Goal: Task Accomplishment & Management: Use online tool/utility

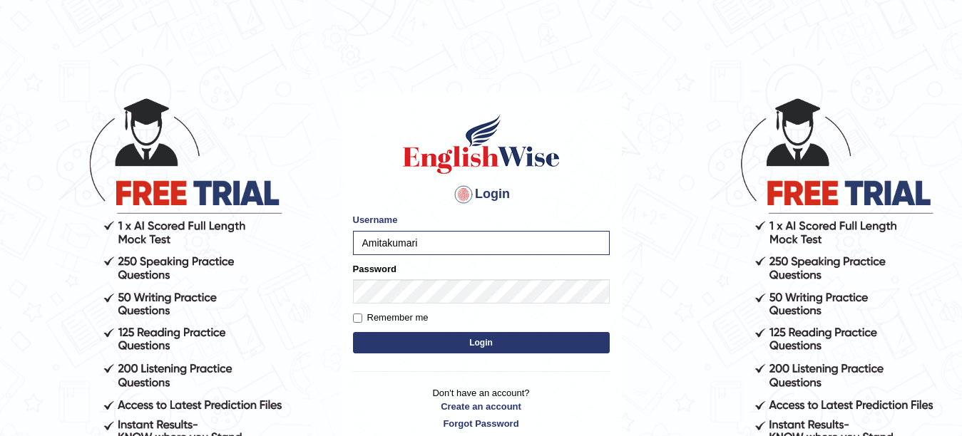
click at [434, 340] on button "Login" at bounding box center [481, 342] width 257 height 21
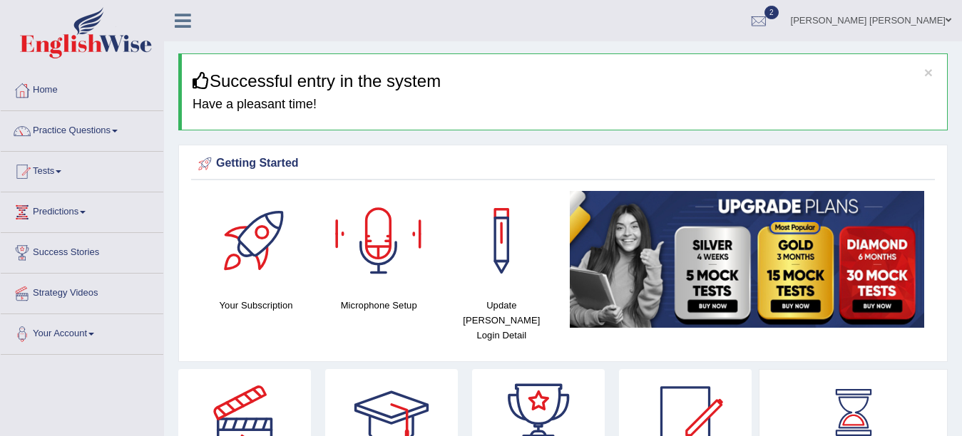
click at [387, 250] on div at bounding box center [379, 241] width 100 height 100
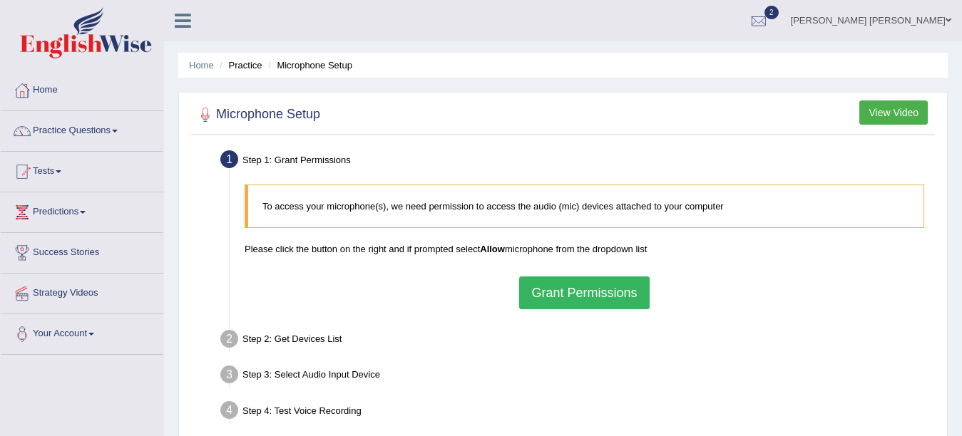
click at [589, 298] on button "Grant Permissions" at bounding box center [584, 293] width 130 height 33
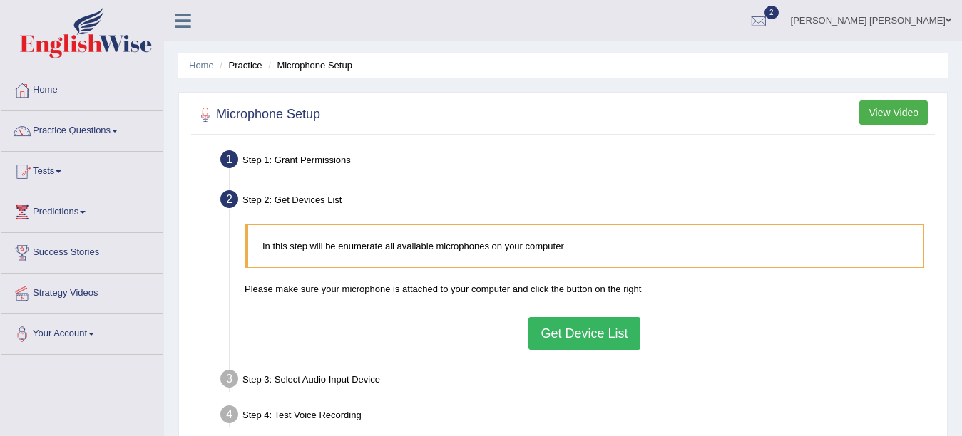
click at [600, 325] on button "Get Device List" at bounding box center [583, 333] width 111 height 33
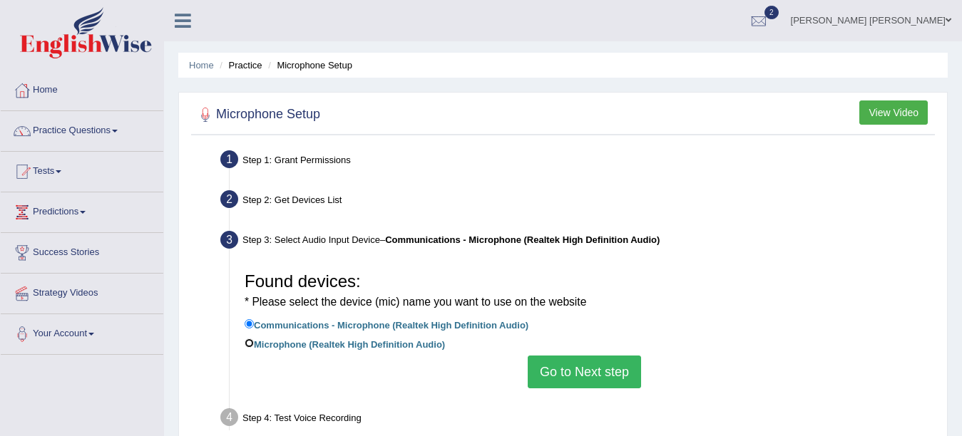
click at [247, 344] on input "Microphone (Realtek High Definition Audio)" at bounding box center [249, 343] width 9 height 9
radio input "true"
click at [557, 365] on button "Go to Next step" at bounding box center [584, 372] width 113 height 33
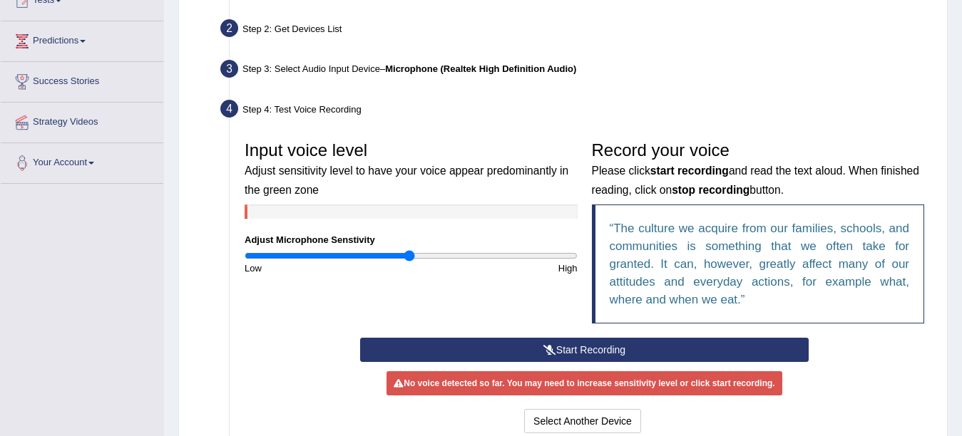
scroll to position [200, 0]
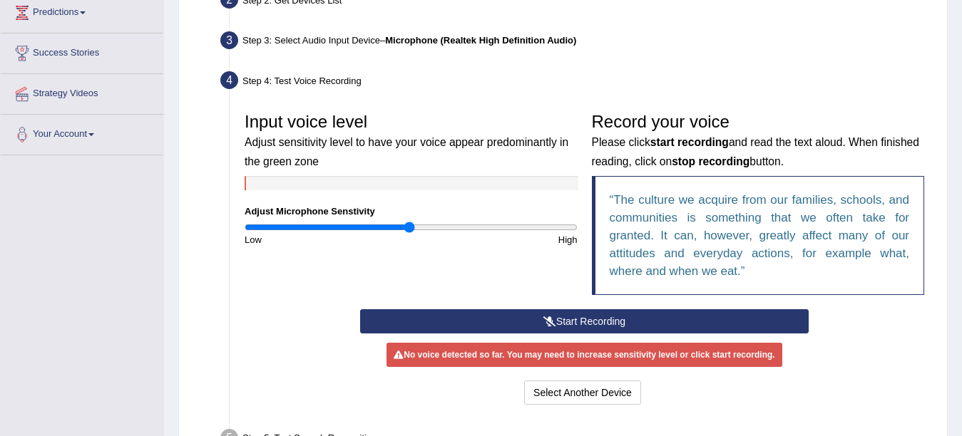
click at [569, 319] on button "Start Recording" at bounding box center [584, 321] width 449 height 24
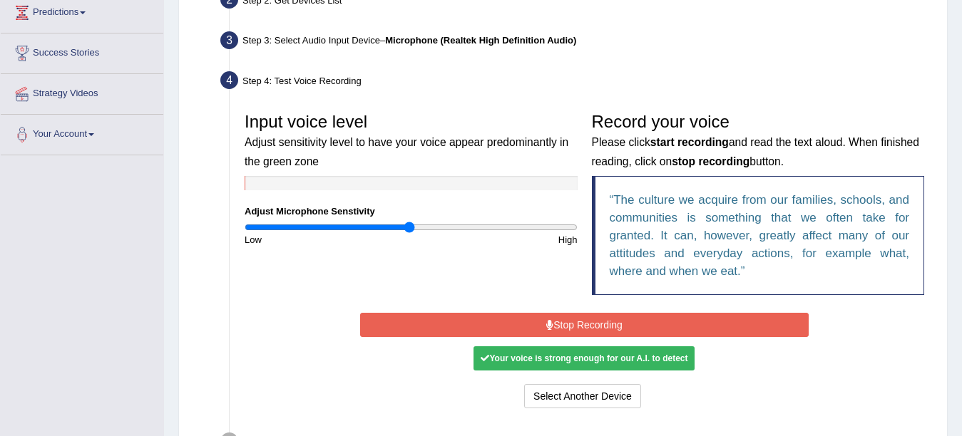
click at [507, 321] on button "Stop Recording" at bounding box center [584, 325] width 449 height 24
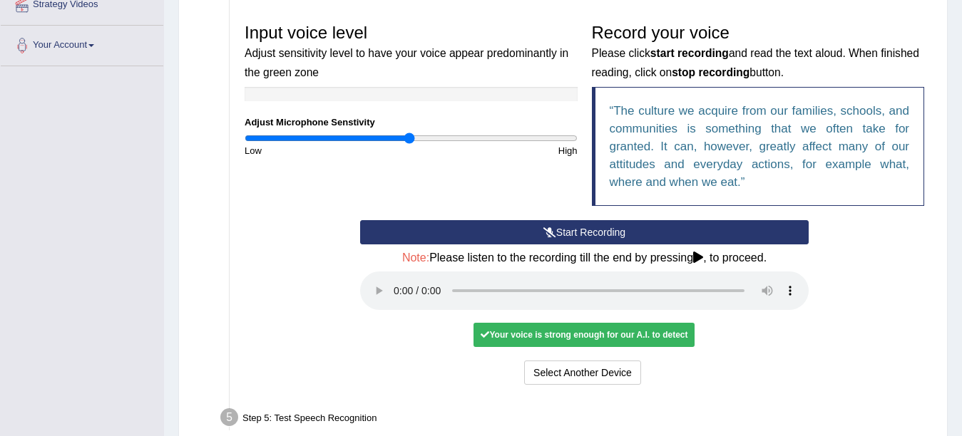
scroll to position [290, 0]
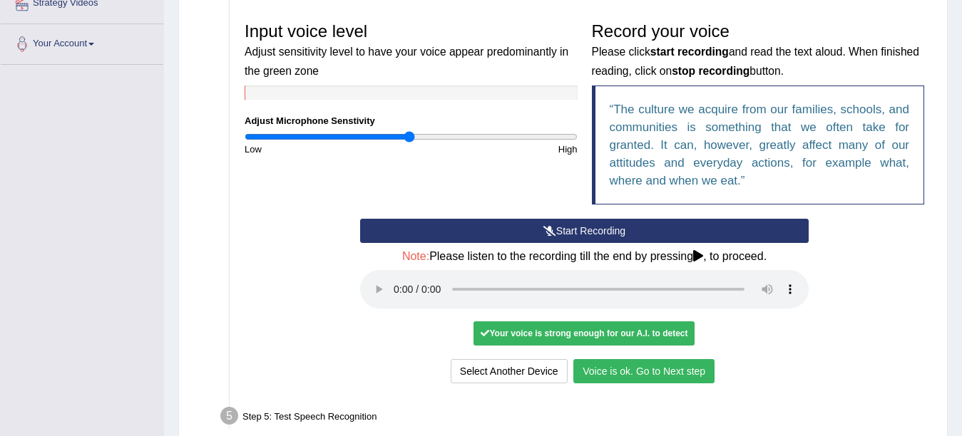
click at [641, 371] on button "Voice is ok. Go to Next step" at bounding box center [643, 371] width 141 height 24
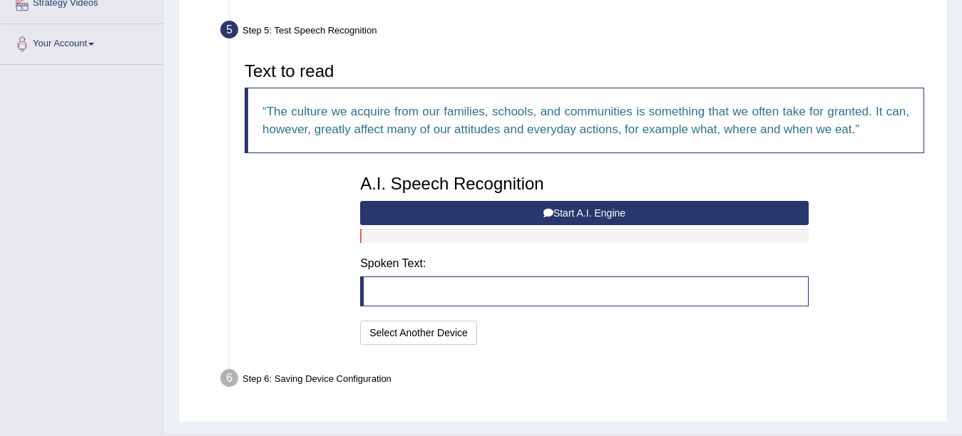
click at [589, 210] on button "Start A.I. Engine" at bounding box center [584, 213] width 449 height 24
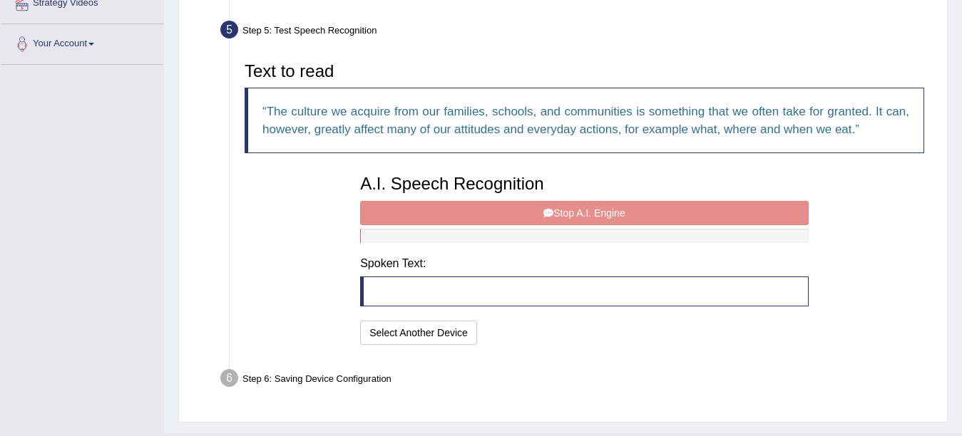
click at [585, 215] on div "A.I. Speech Recognition Start A.I. Engine Stop A.I. Engine Note: Please listen …" at bounding box center [584, 258] width 463 height 181
click at [567, 213] on div "A.I. Speech Recognition Start A.I. Engine Stop A.I. Engine Note: Please listen …" at bounding box center [584, 258] width 463 height 181
click at [476, 291] on blockquote at bounding box center [584, 292] width 449 height 30
click at [590, 216] on div "A.I. Speech Recognition Start A.I. Engine Stop A.I. Engine Note: Please listen …" at bounding box center [584, 258] width 463 height 181
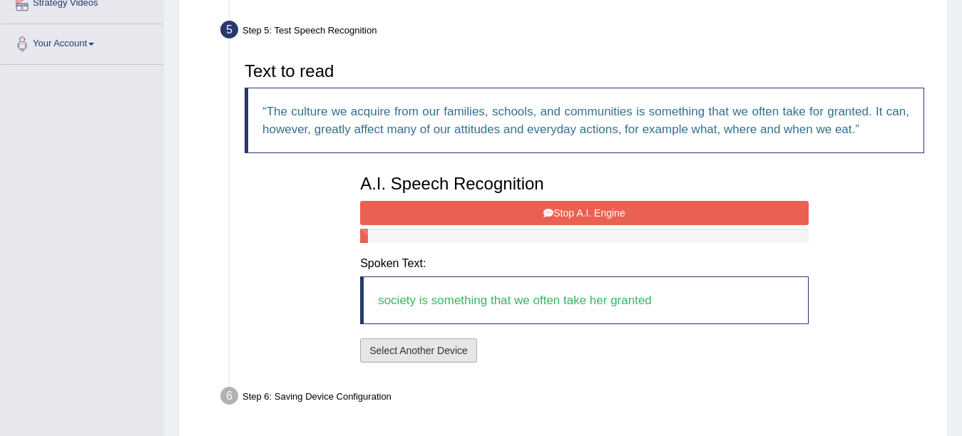
click at [415, 350] on button "Select Another Device" at bounding box center [418, 351] width 117 height 24
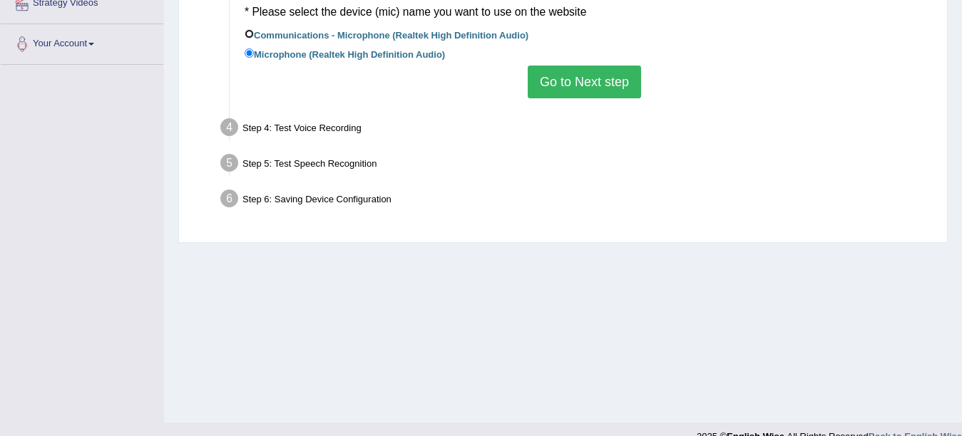
click at [250, 31] on input "Communications - Microphone (Realtek High Definition Audio)" at bounding box center [249, 33] width 9 height 9
radio input "true"
click at [589, 84] on button "Go to Next step" at bounding box center [584, 82] width 113 height 33
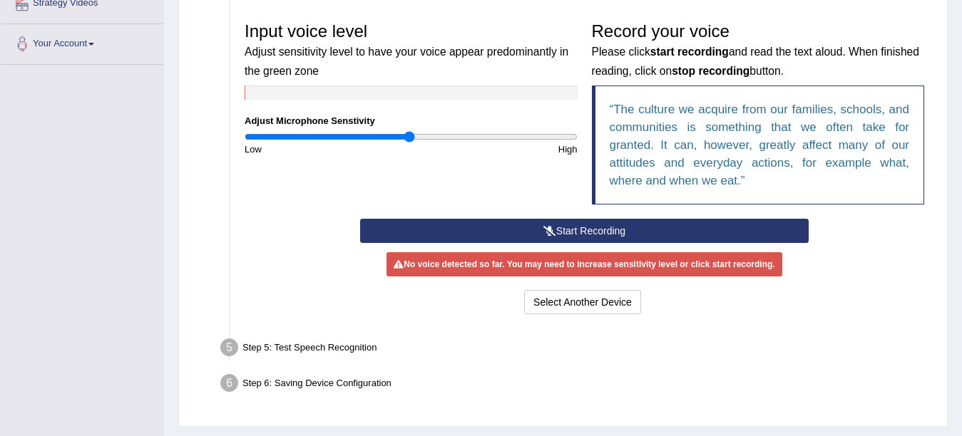
click at [554, 227] on icon at bounding box center [549, 231] width 13 height 10
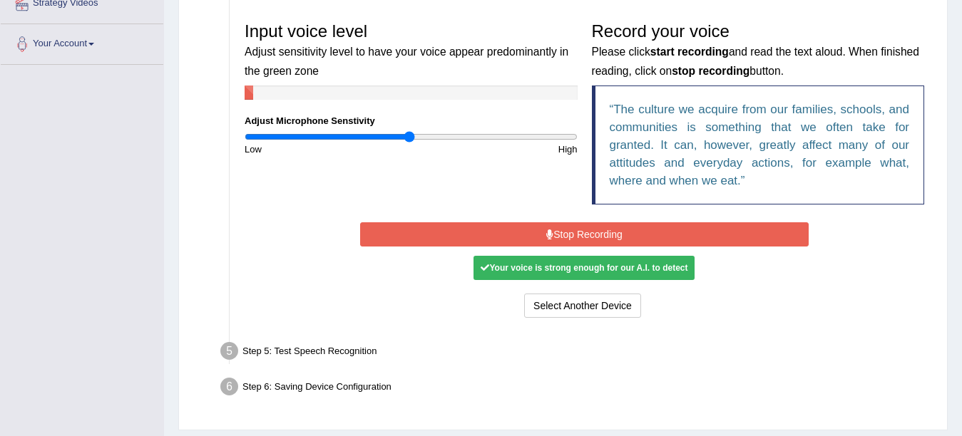
click at [498, 235] on button "Stop Recording" at bounding box center [584, 234] width 449 height 24
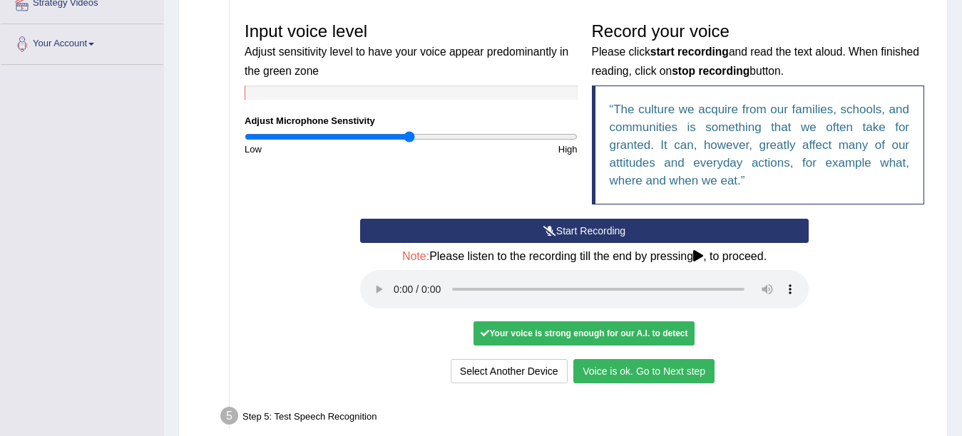
click at [642, 366] on button "Voice is ok. Go to Next step" at bounding box center [643, 371] width 141 height 24
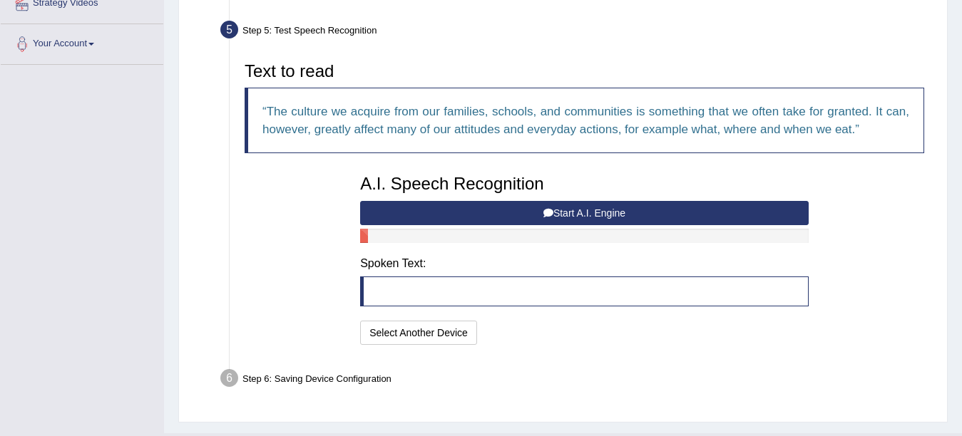
click at [568, 213] on button "Start A.I. Engine" at bounding box center [584, 213] width 449 height 24
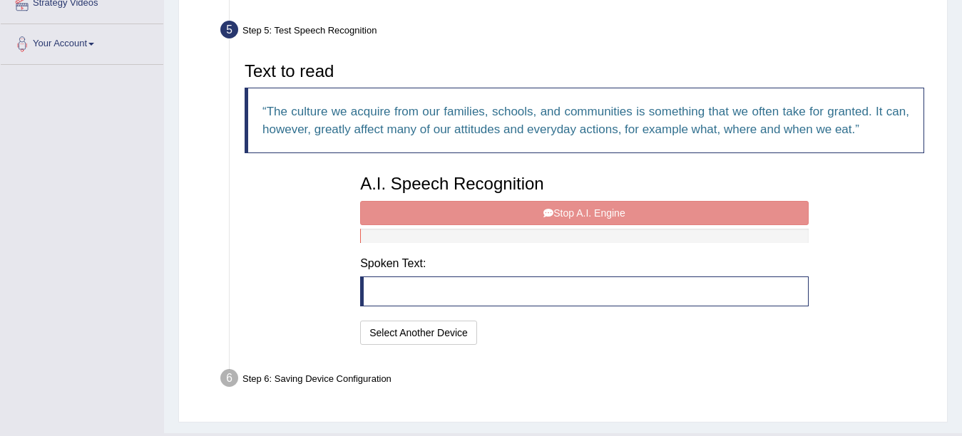
click at [568, 213] on div "A.I. Speech Recognition Start A.I. Engine Stop A.I. Engine Note: Please listen …" at bounding box center [584, 258] width 463 height 181
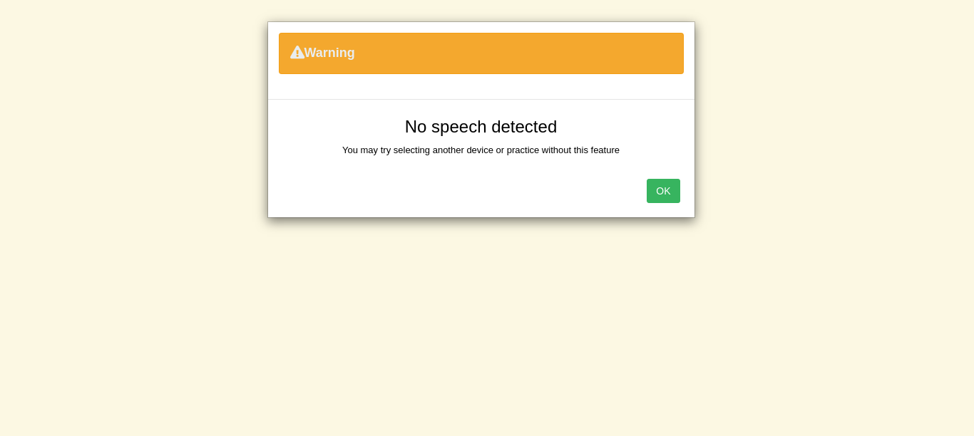
click at [669, 190] on button "OK" at bounding box center [663, 191] width 33 height 24
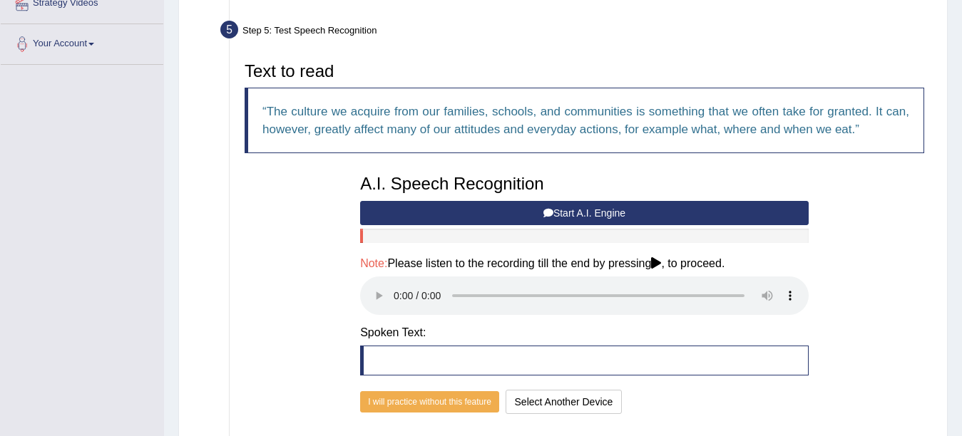
click at [661, 262] on icon at bounding box center [656, 262] width 10 height 11
click at [456, 400] on button "I will practice without this feature" at bounding box center [429, 402] width 139 height 21
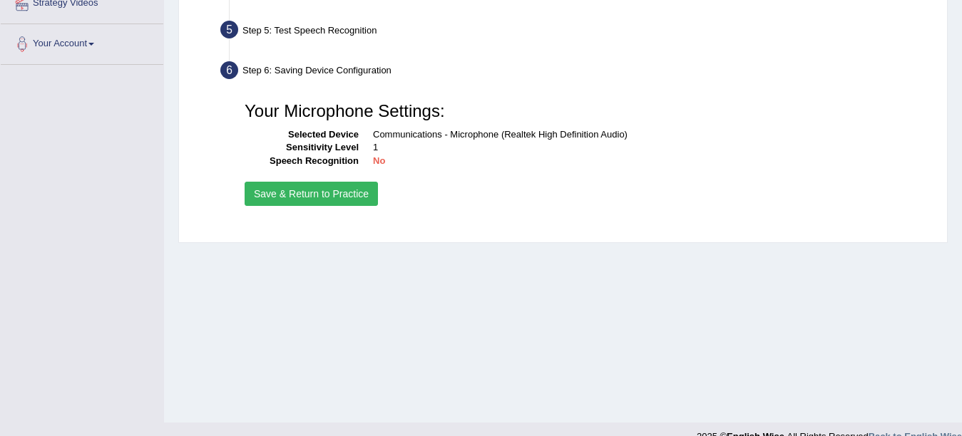
click at [325, 191] on button "Save & Return to Practice" at bounding box center [311, 194] width 133 height 24
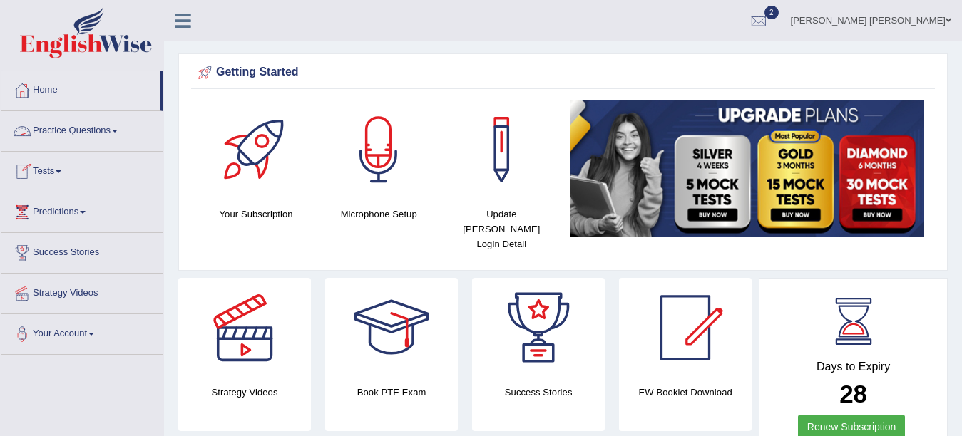
click at [83, 131] on link "Practice Questions" at bounding box center [82, 129] width 163 height 36
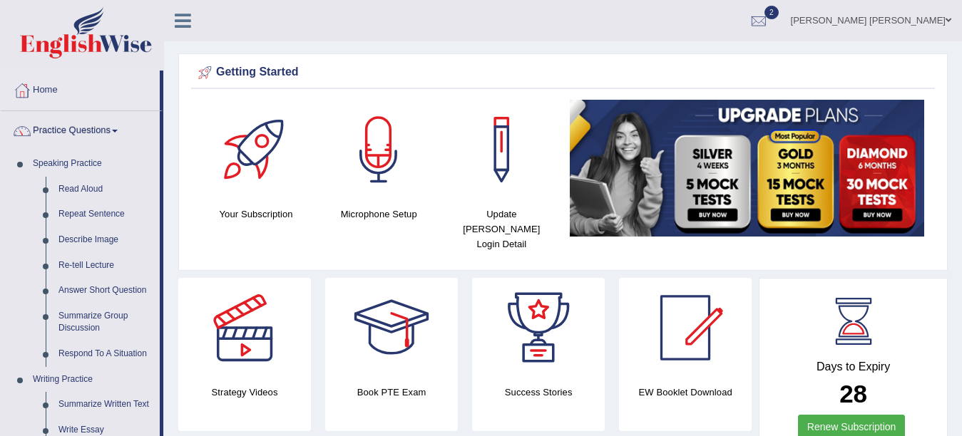
click at [81, 123] on link "Practice Questions" at bounding box center [80, 129] width 159 height 36
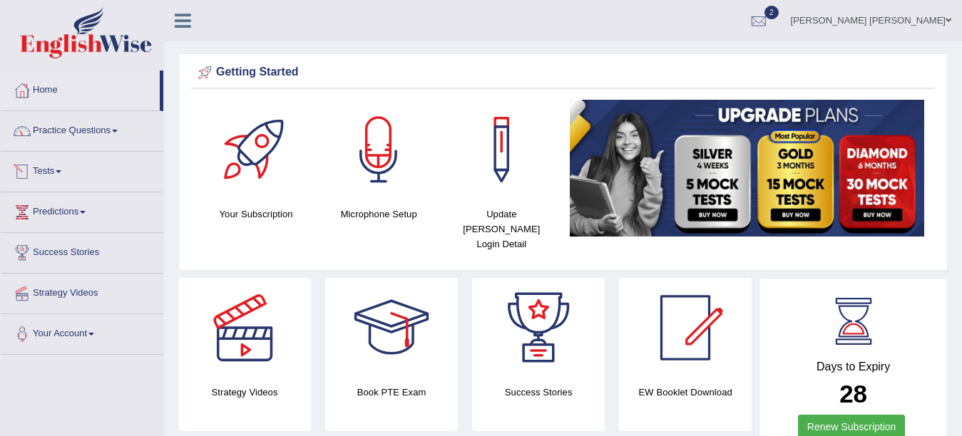
click at [56, 173] on link "Tests" at bounding box center [82, 170] width 163 height 36
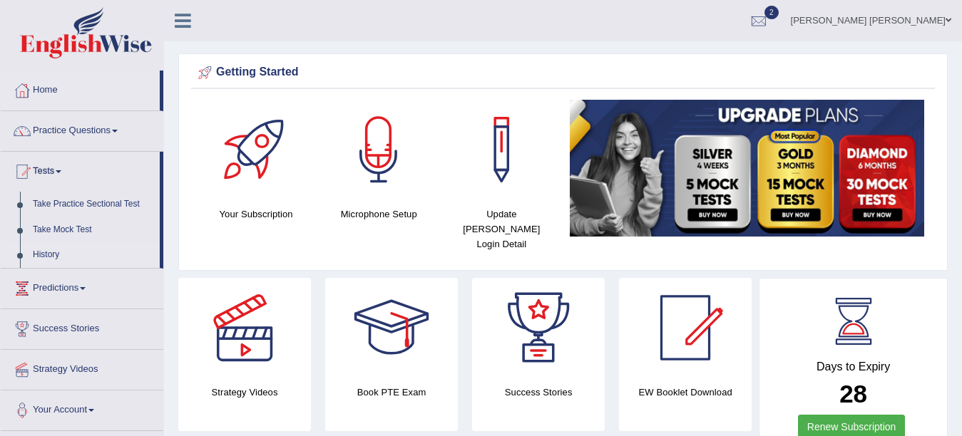
click at [52, 251] on link "History" at bounding box center [92, 255] width 133 height 26
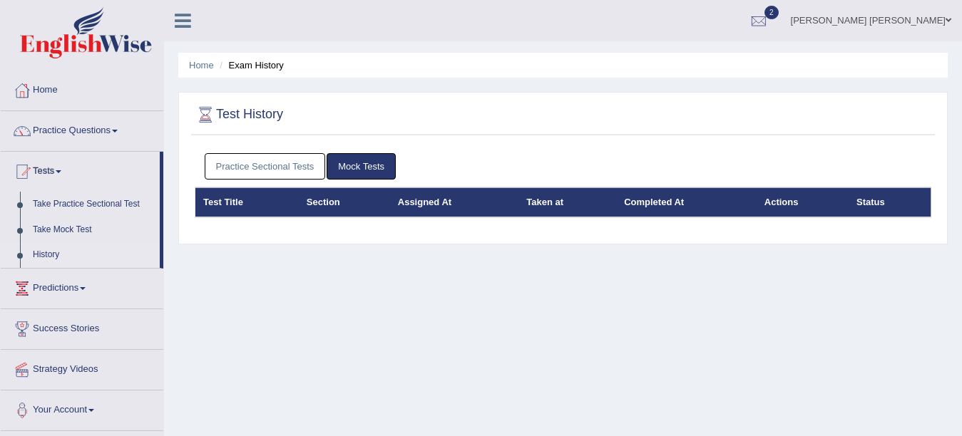
click at [268, 165] on link "Practice Sectional Tests" at bounding box center [265, 166] width 121 height 26
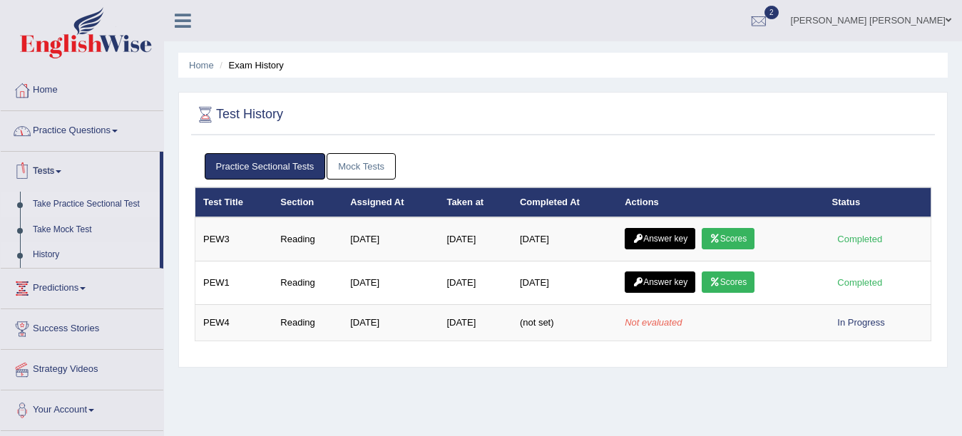
click at [56, 205] on link "Take Practice Sectional Test" at bounding box center [92, 205] width 133 height 26
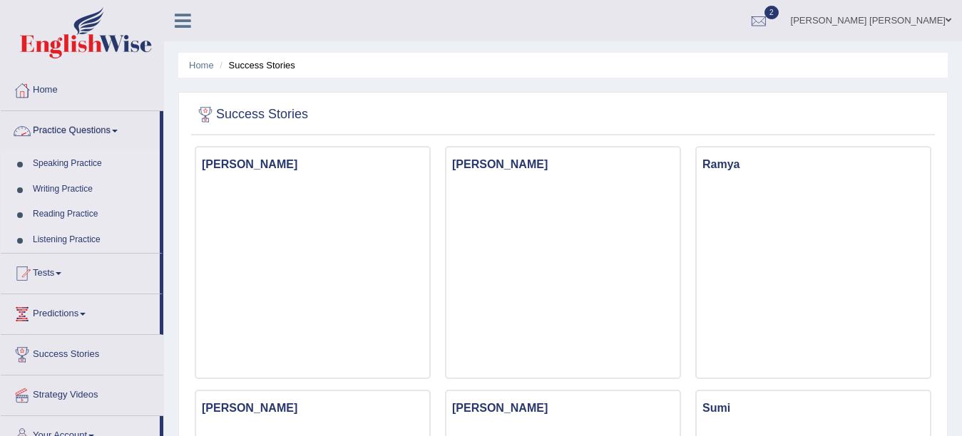
click at [96, 128] on link "Practice Questions" at bounding box center [80, 129] width 159 height 36
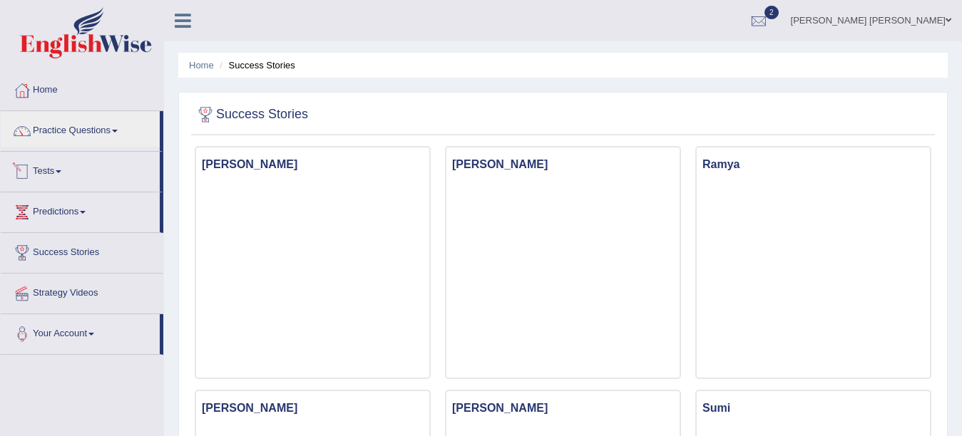
click at [55, 180] on link "Tests" at bounding box center [80, 170] width 159 height 36
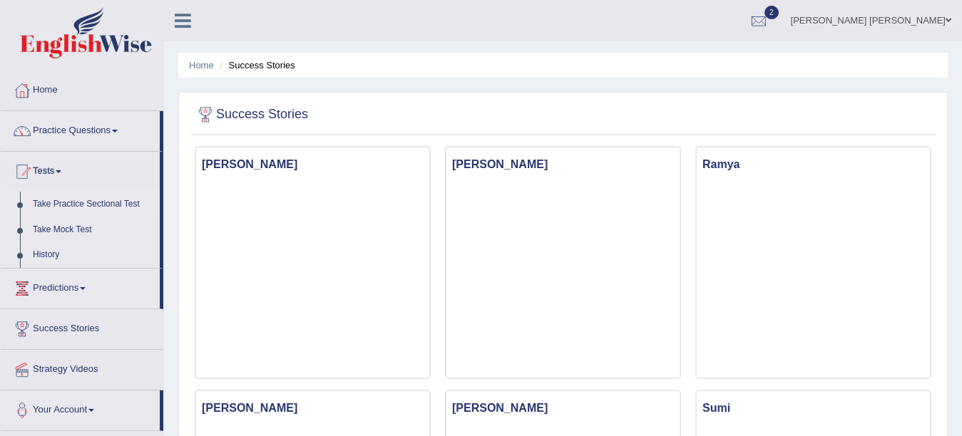
click at [72, 202] on link "Take Practice Sectional Test" at bounding box center [92, 205] width 133 height 26
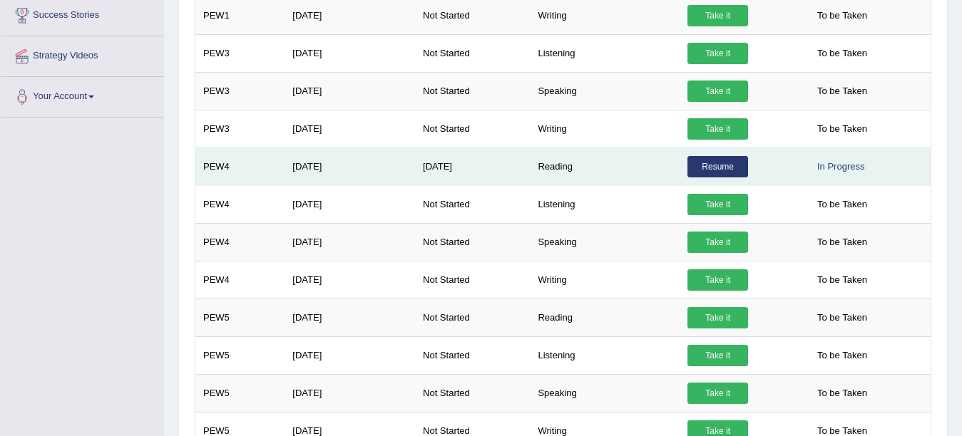
click at [718, 165] on link "Resume" at bounding box center [717, 166] width 61 height 21
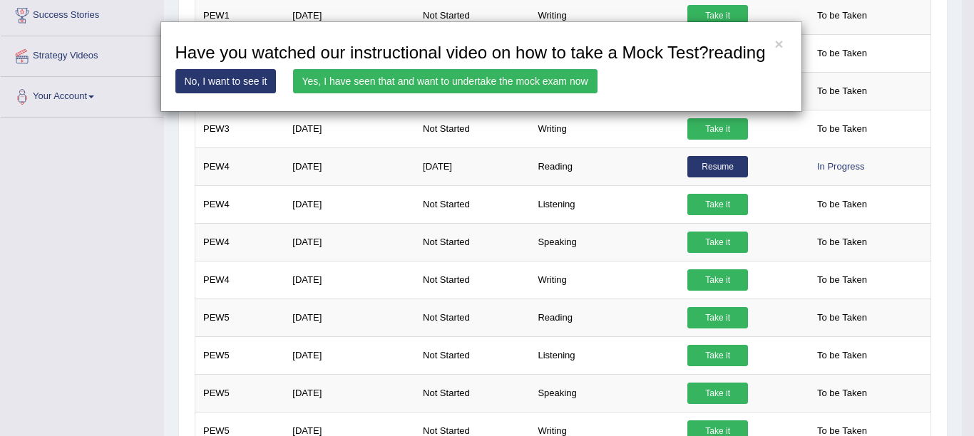
click at [418, 85] on link "Yes, I have seen that and want to undertake the mock exam now" at bounding box center [445, 81] width 305 height 24
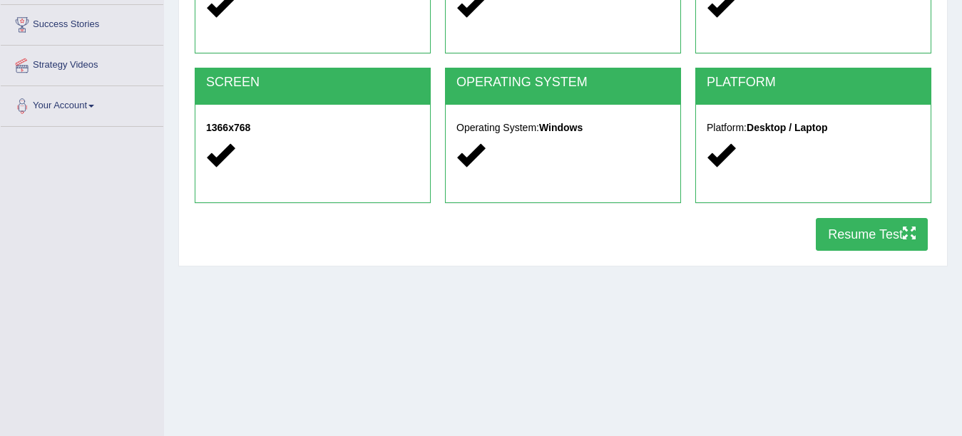
click at [871, 240] on button "Resume Test" at bounding box center [872, 234] width 112 height 33
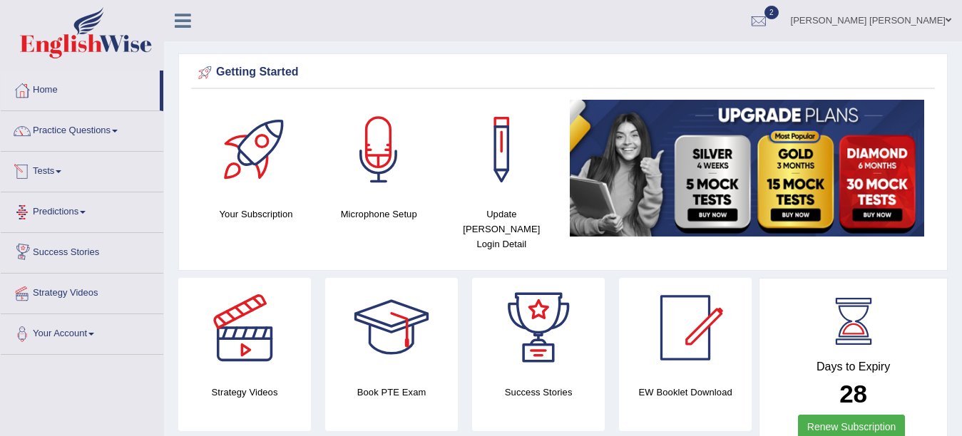
click at [94, 174] on link "Tests" at bounding box center [82, 170] width 163 height 36
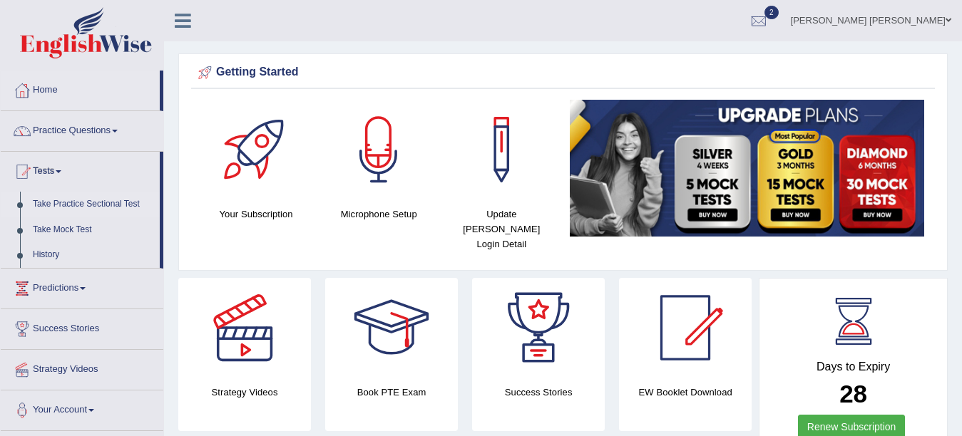
click at [107, 199] on link "Take Practice Sectional Test" at bounding box center [92, 205] width 133 height 26
